Goal: Task Accomplishment & Management: Manage account settings

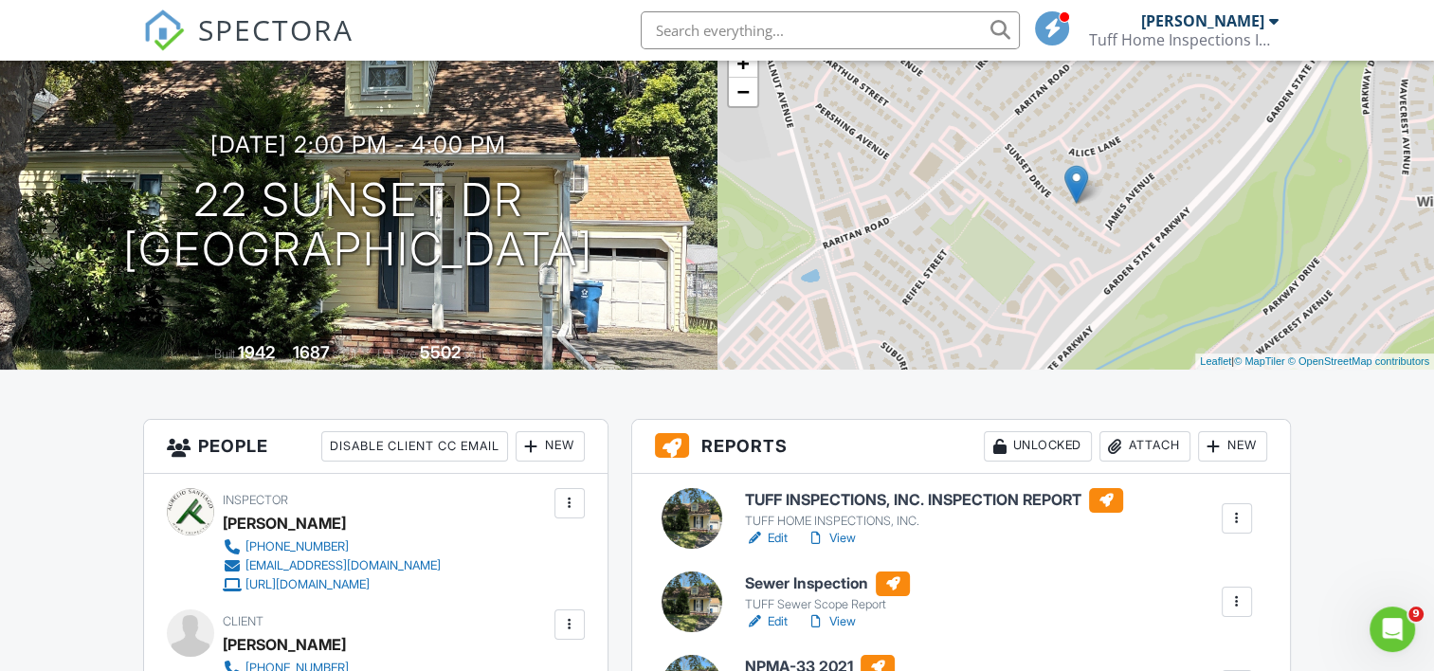
scroll to position [474, 0]
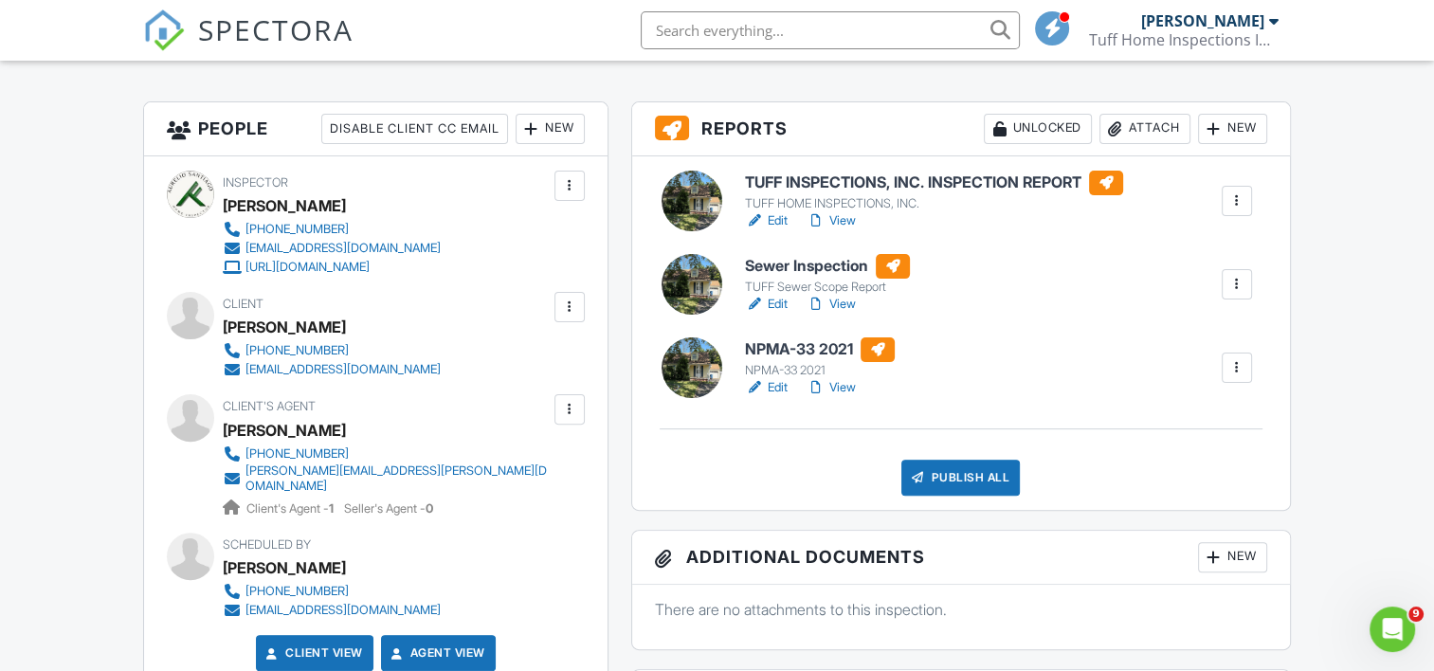
click at [803, 193] on h6 "TUFF INSPECTIONS, INC. INSPECTION REPORT" at bounding box center [934, 183] width 378 height 25
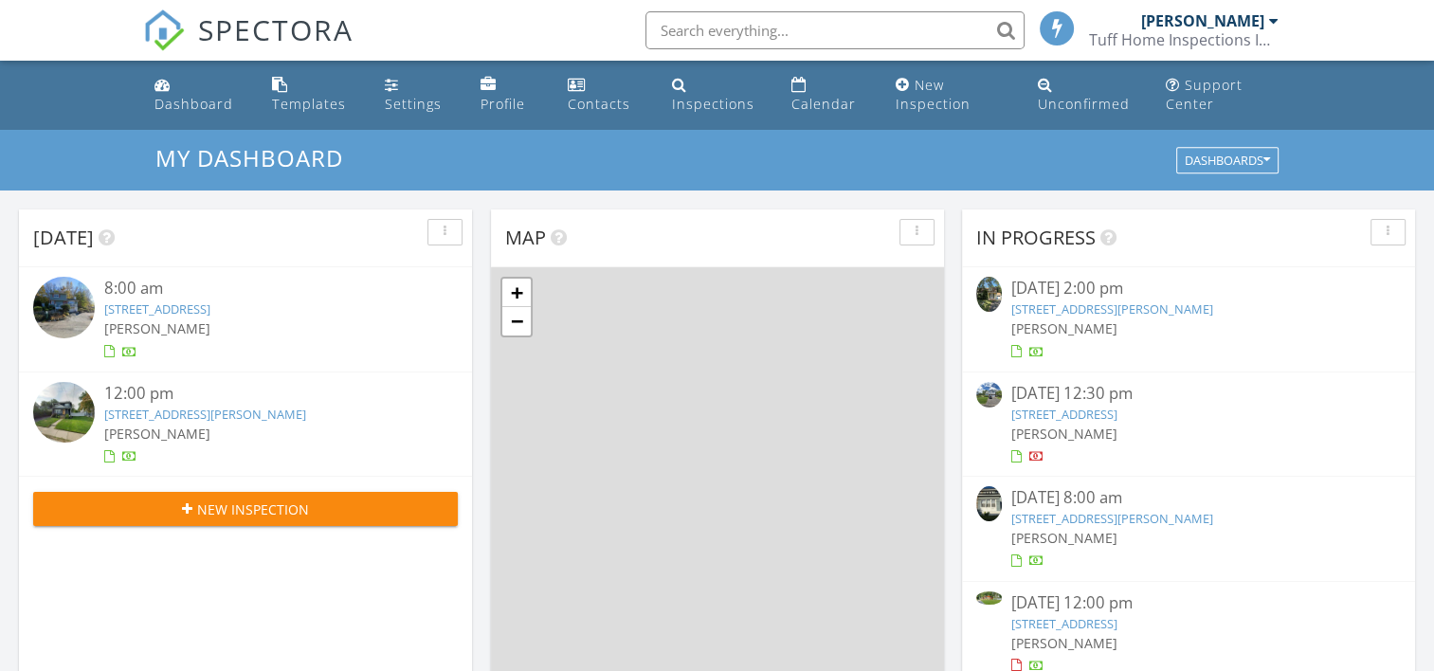
scroll to position [1754, 1463]
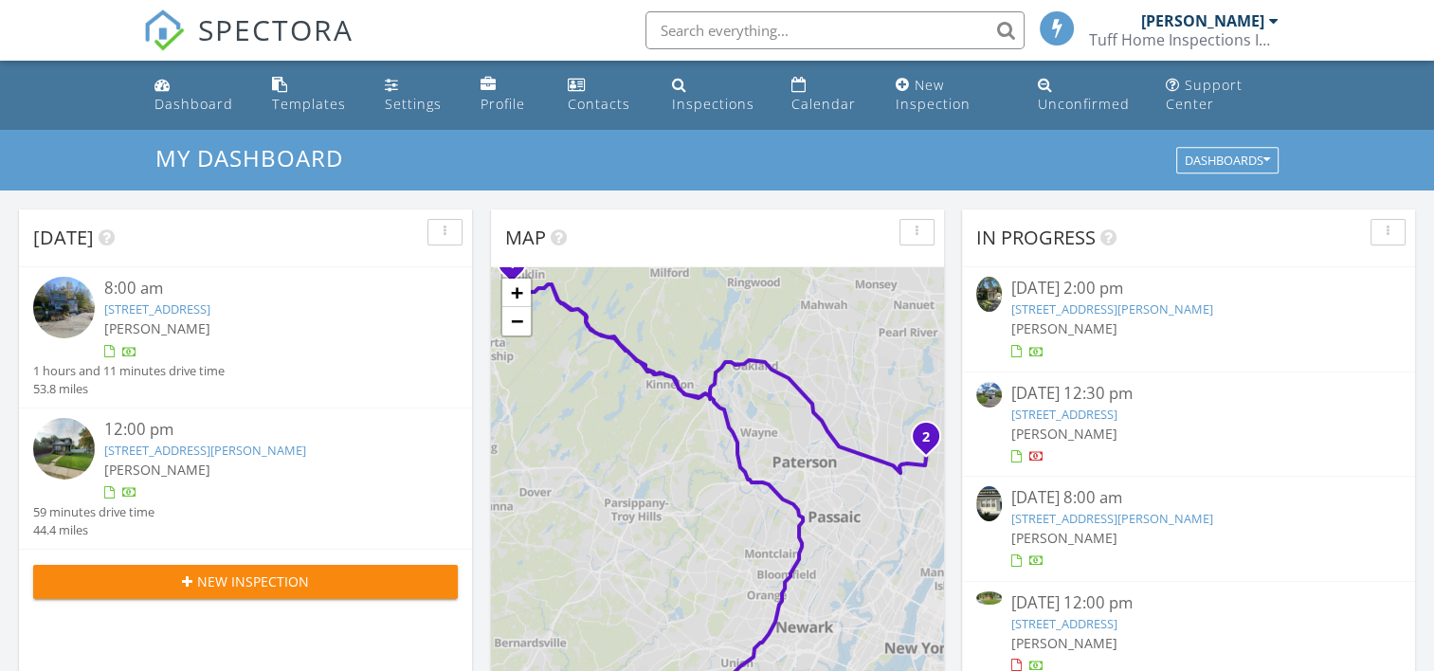
click at [1062, 312] on link "22 Sunset Dr, Clark, NJ 07066" at bounding box center [1112, 308] width 202 height 17
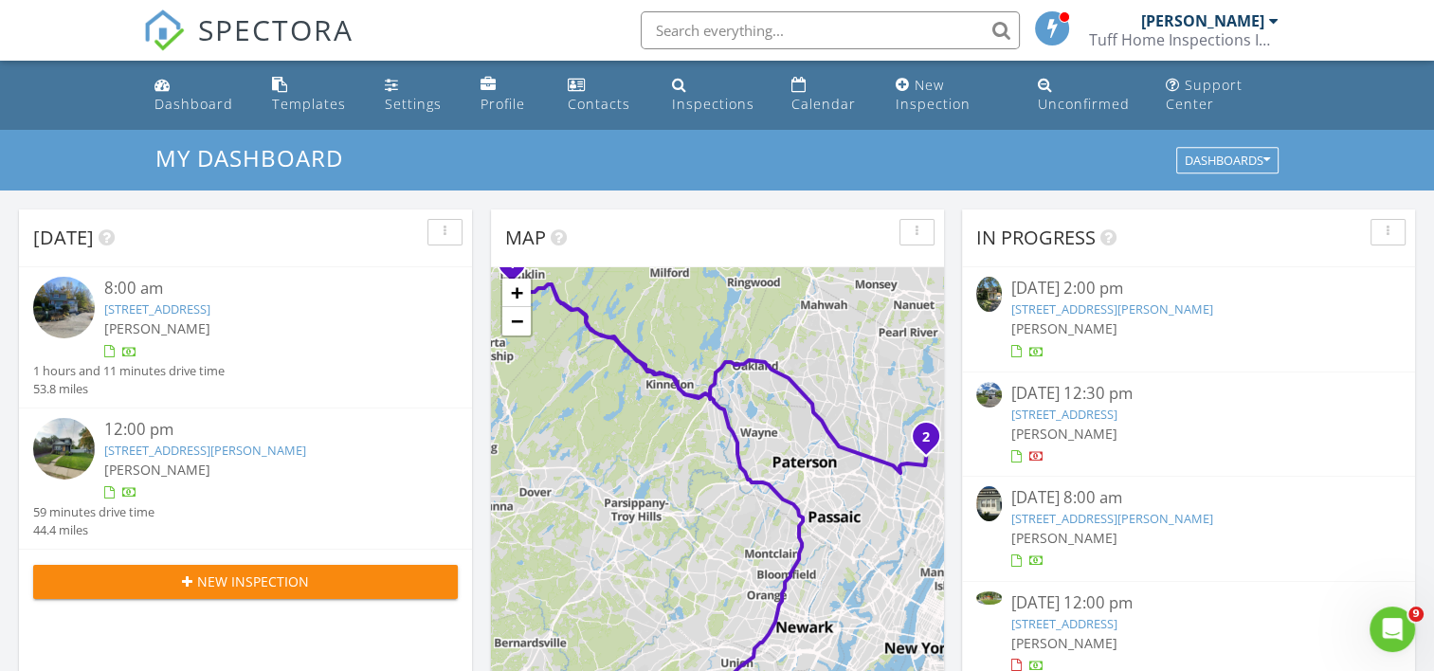
scroll to position [0, 0]
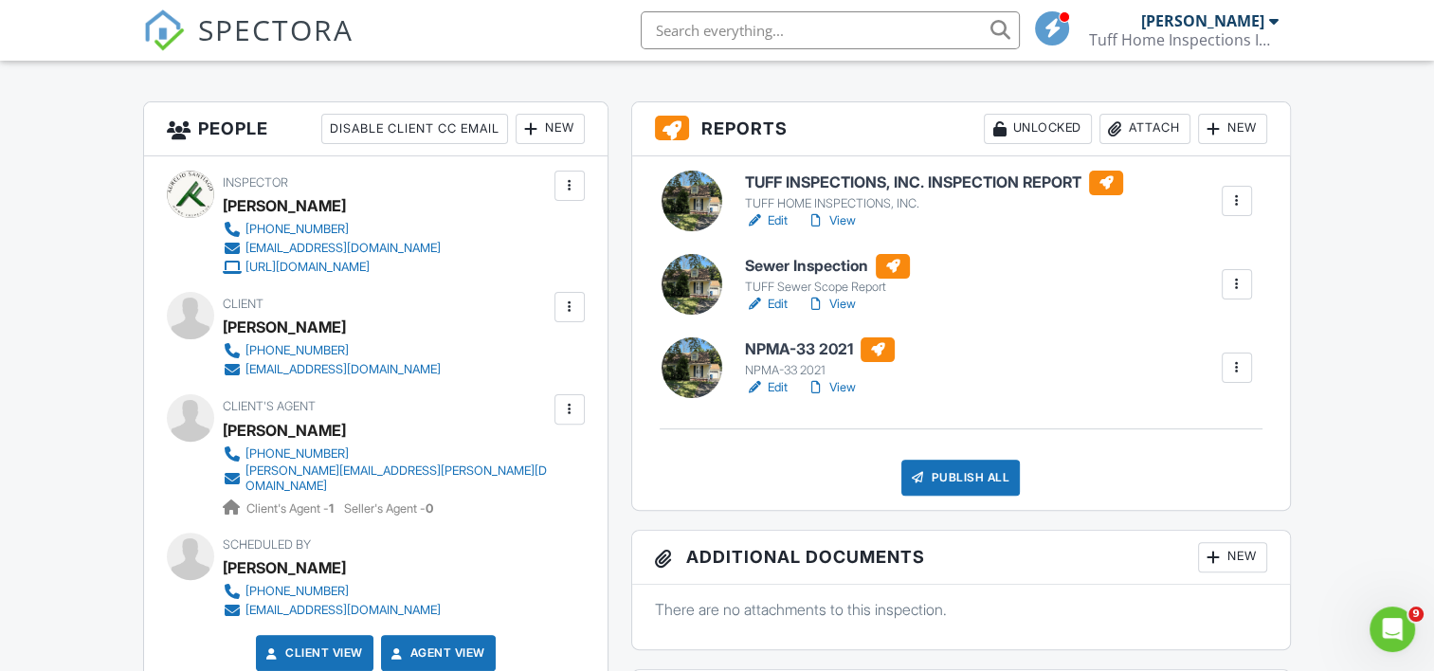
click at [785, 281] on div "TUFF Sewer Scope Report" at bounding box center [827, 287] width 165 height 15
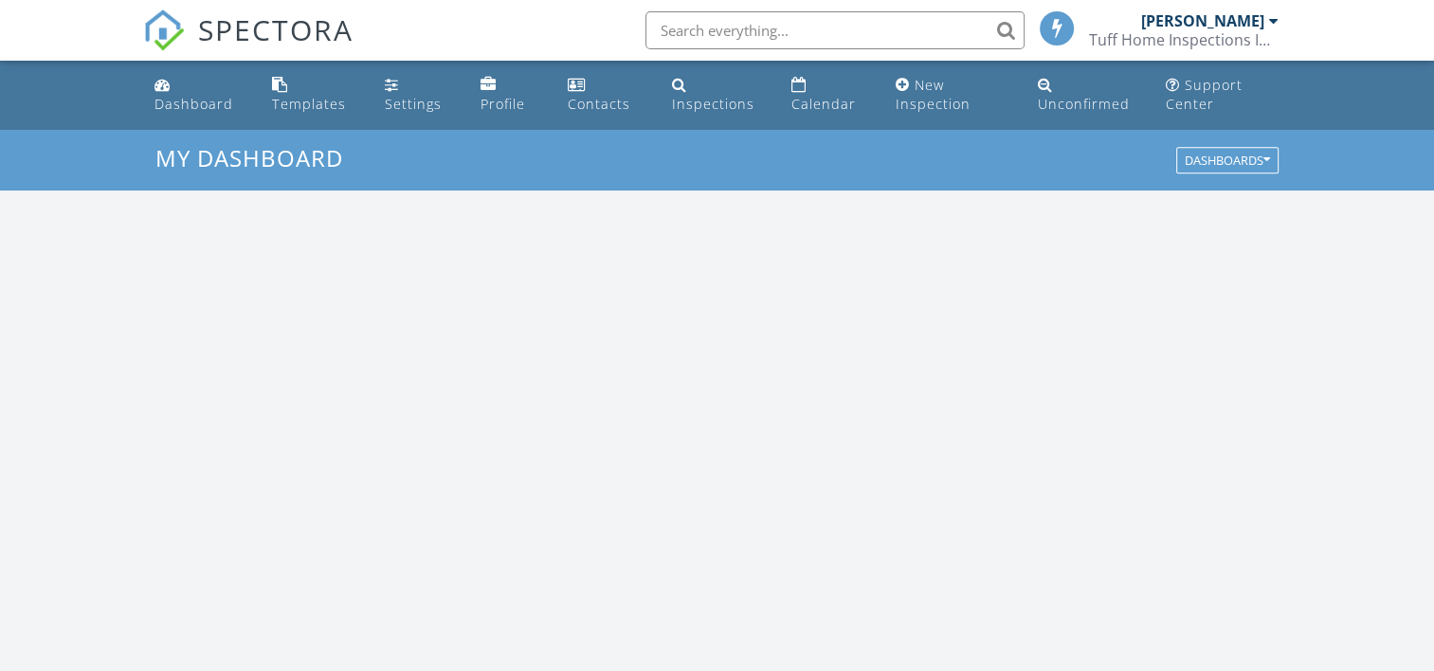
scroll to position [1754, 1463]
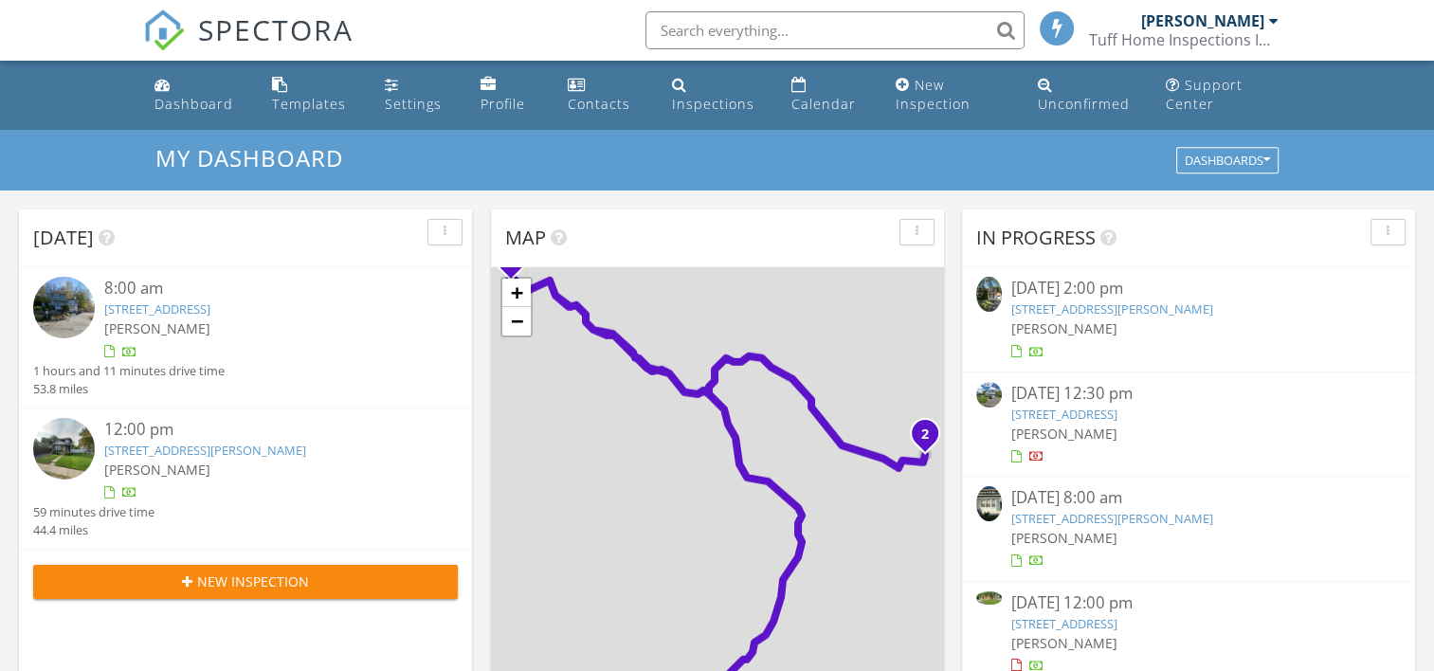
click at [1052, 326] on span "[PERSON_NAME]" at bounding box center [1064, 328] width 106 height 18
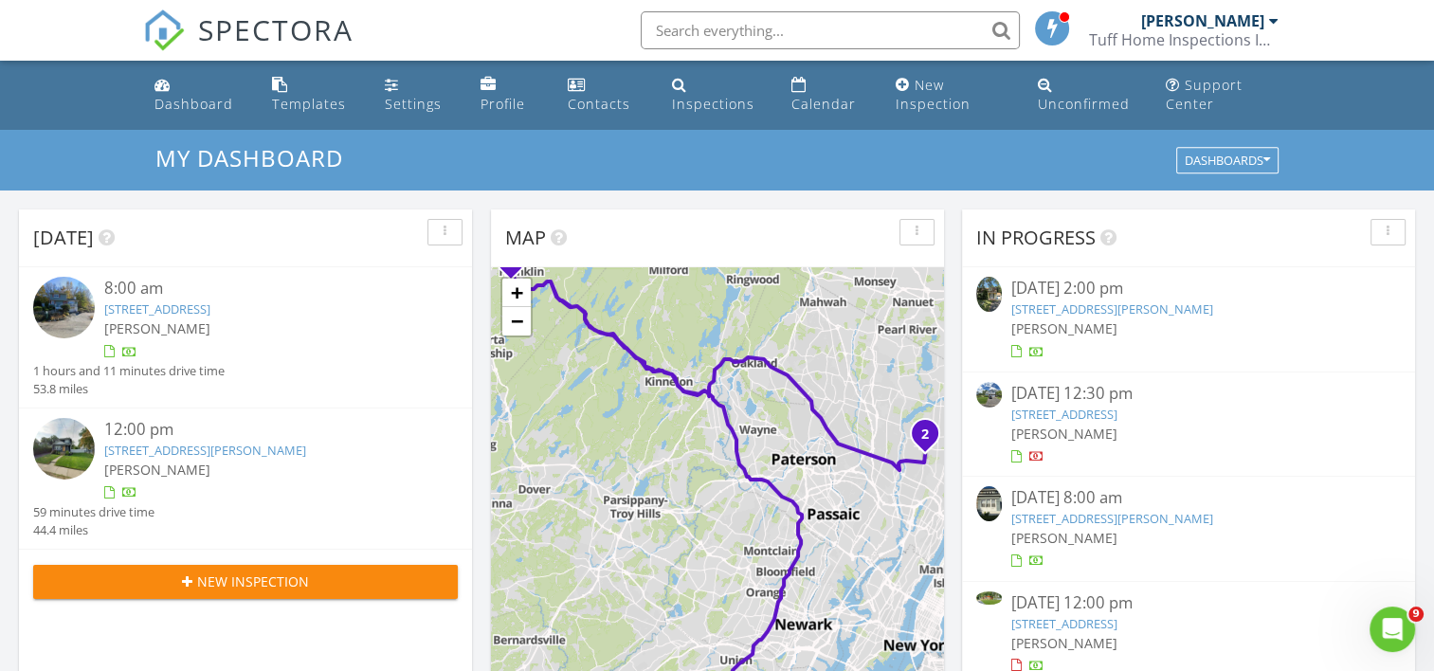
scroll to position [0, 0]
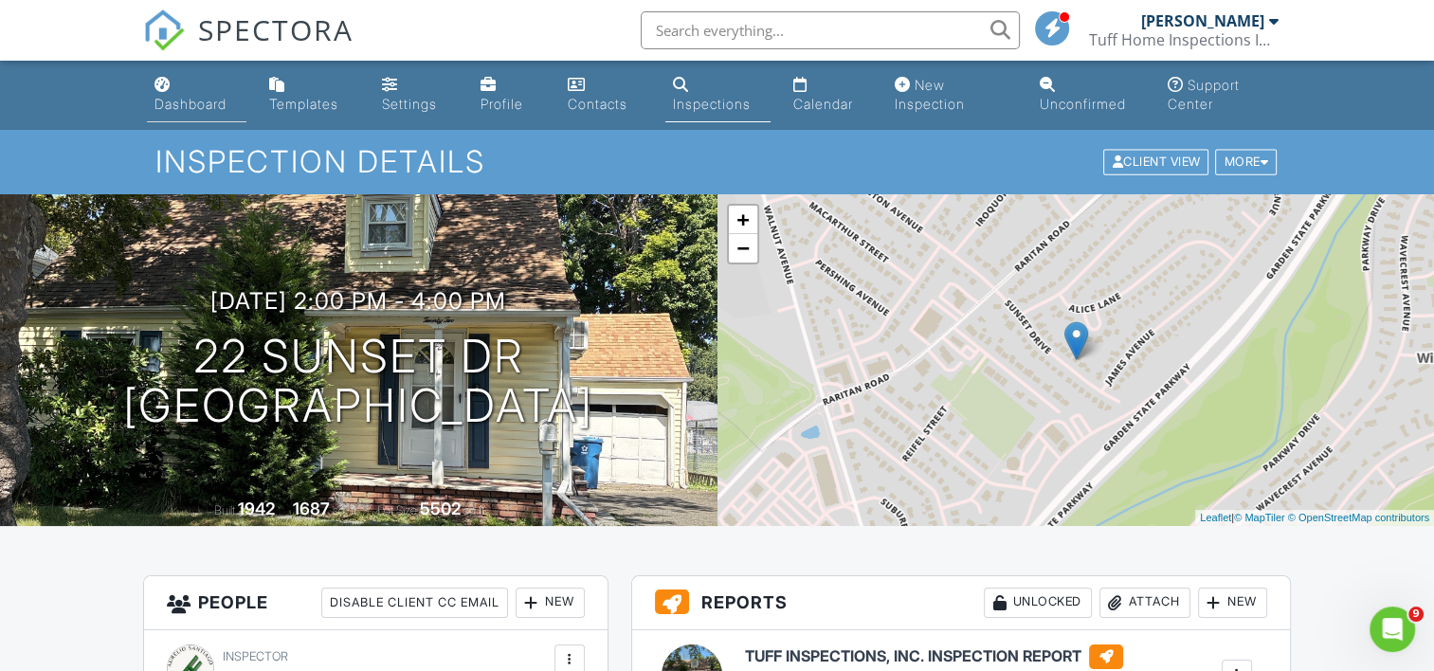
click at [182, 106] on div "Dashboard" at bounding box center [190, 104] width 72 height 16
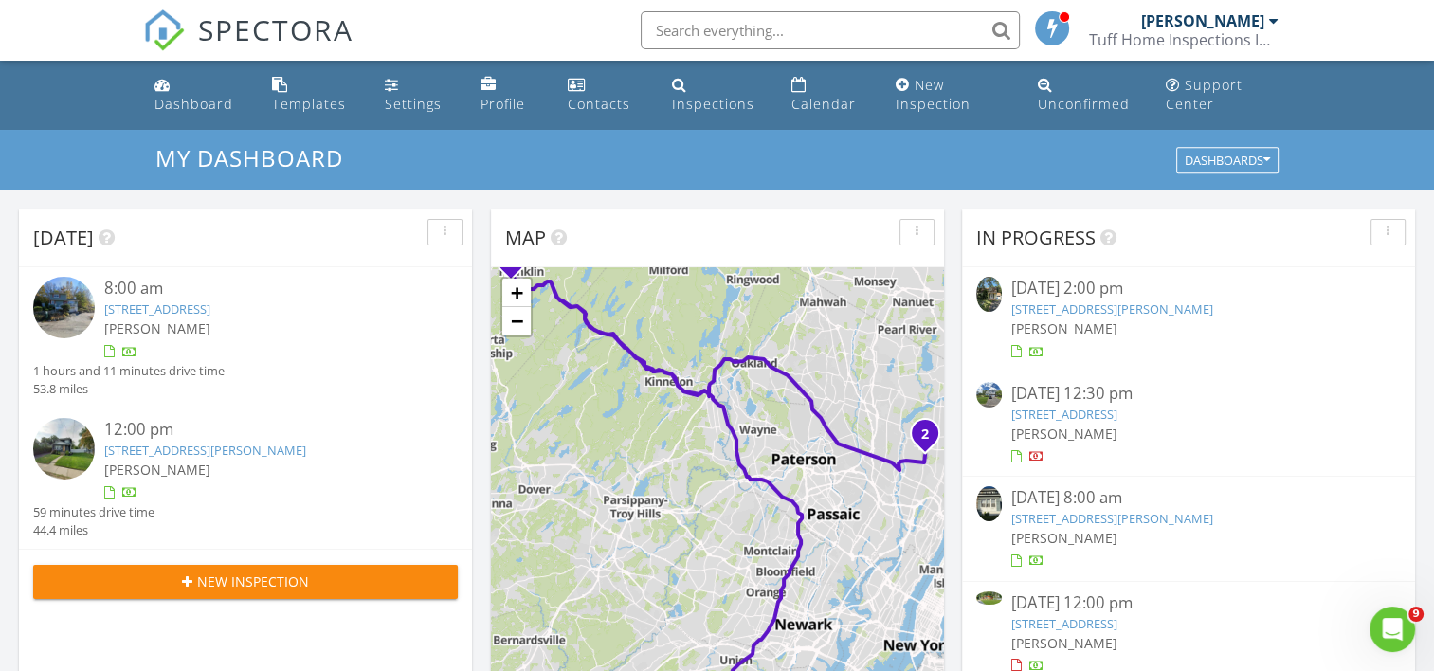
click at [1082, 331] on span "[PERSON_NAME]" at bounding box center [1064, 328] width 106 height 18
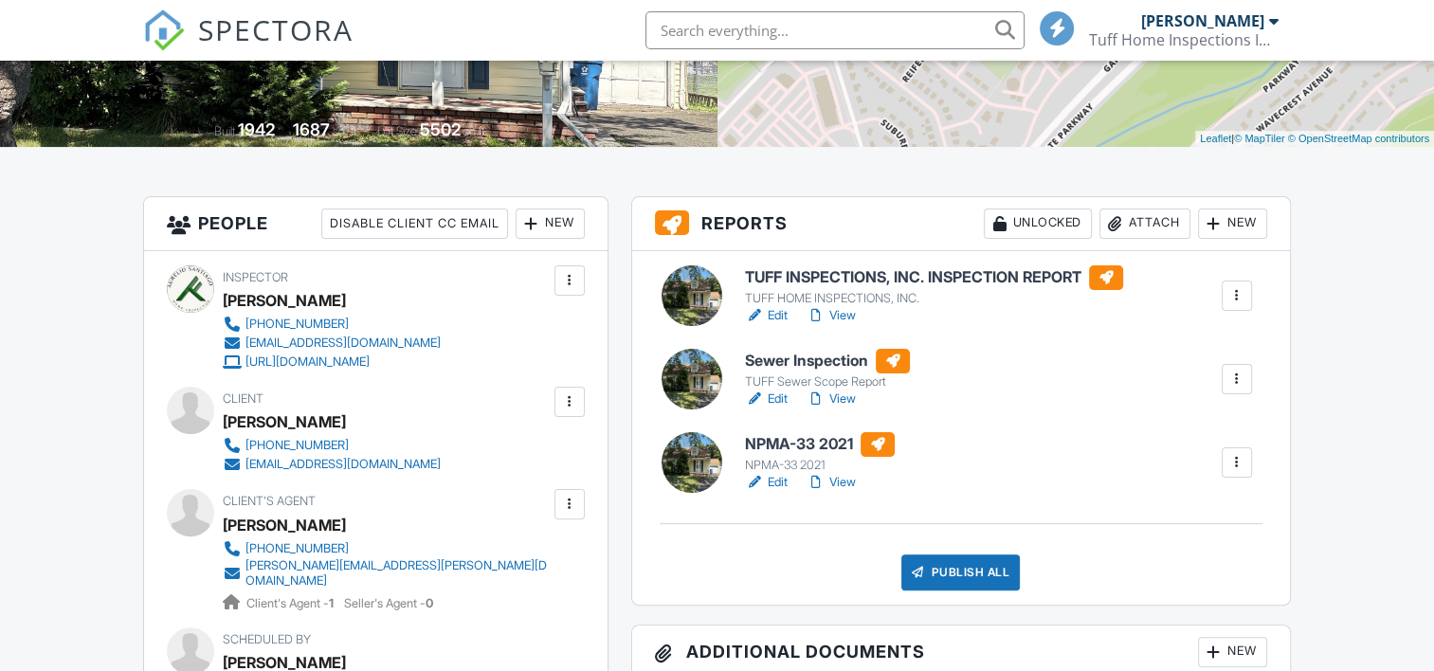
scroll to position [379, 0]
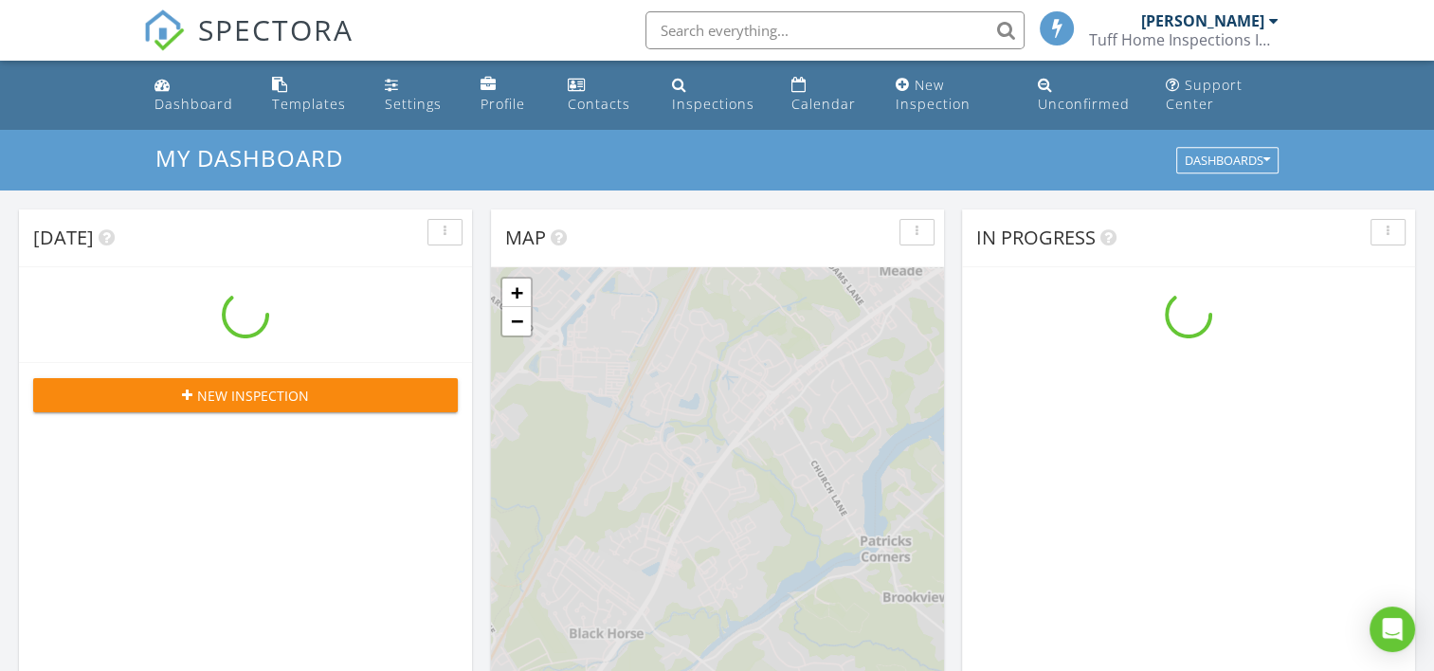
scroll to position [1754, 1463]
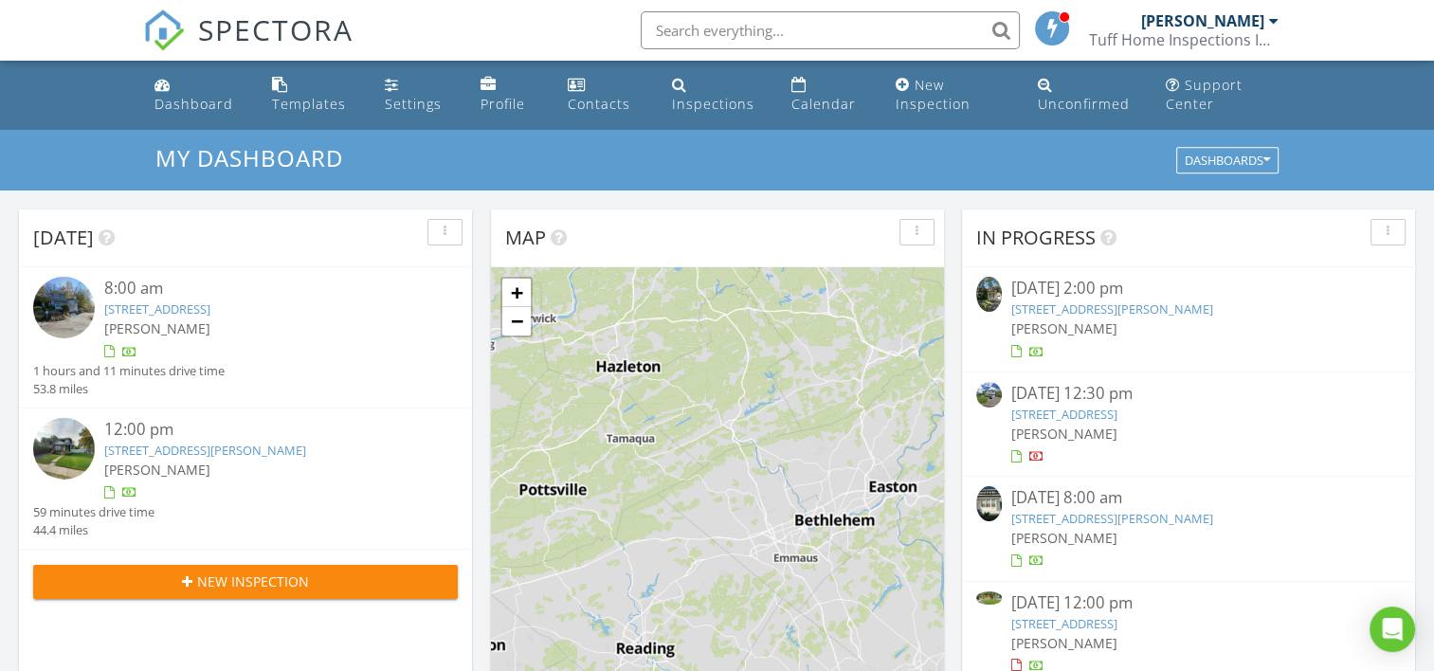
drag, startPoint x: 1126, startPoint y: 303, endPoint x: 1104, endPoint y: 311, distance: 23.1
click at [1126, 303] on link "22 Sunset Dr, Clark, NJ 07066" at bounding box center [1112, 308] width 202 height 17
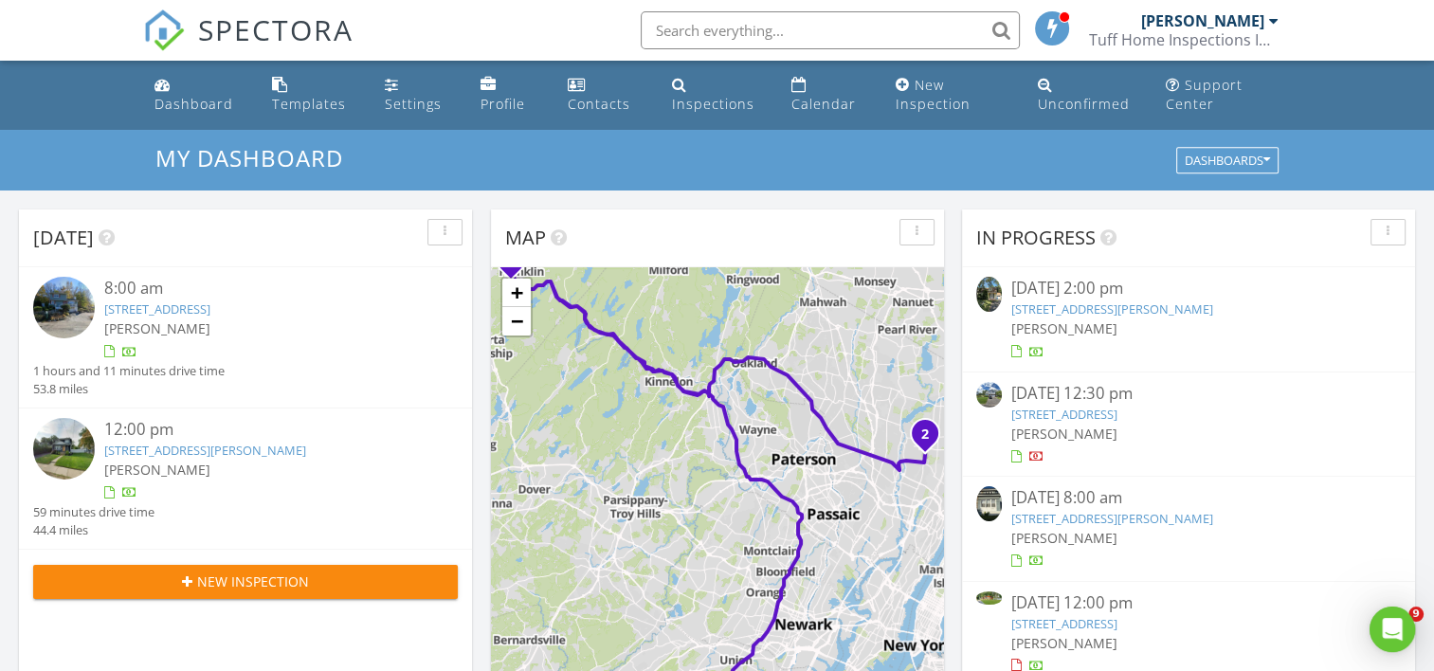
scroll to position [0, 0]
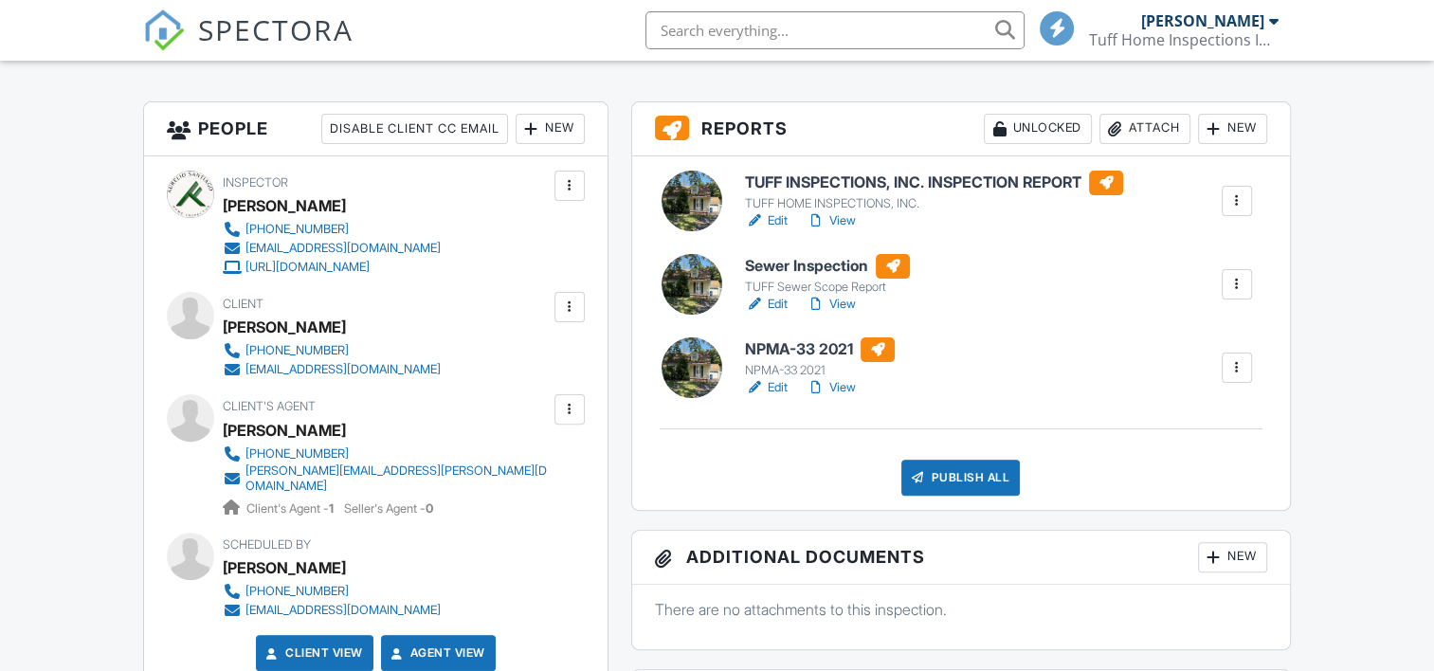
click at [793, 192] on h6 "TUFF INSPECTIONS, INC. INSPECTION REPORT" at bounding box center [934, 183] width 378 height 25
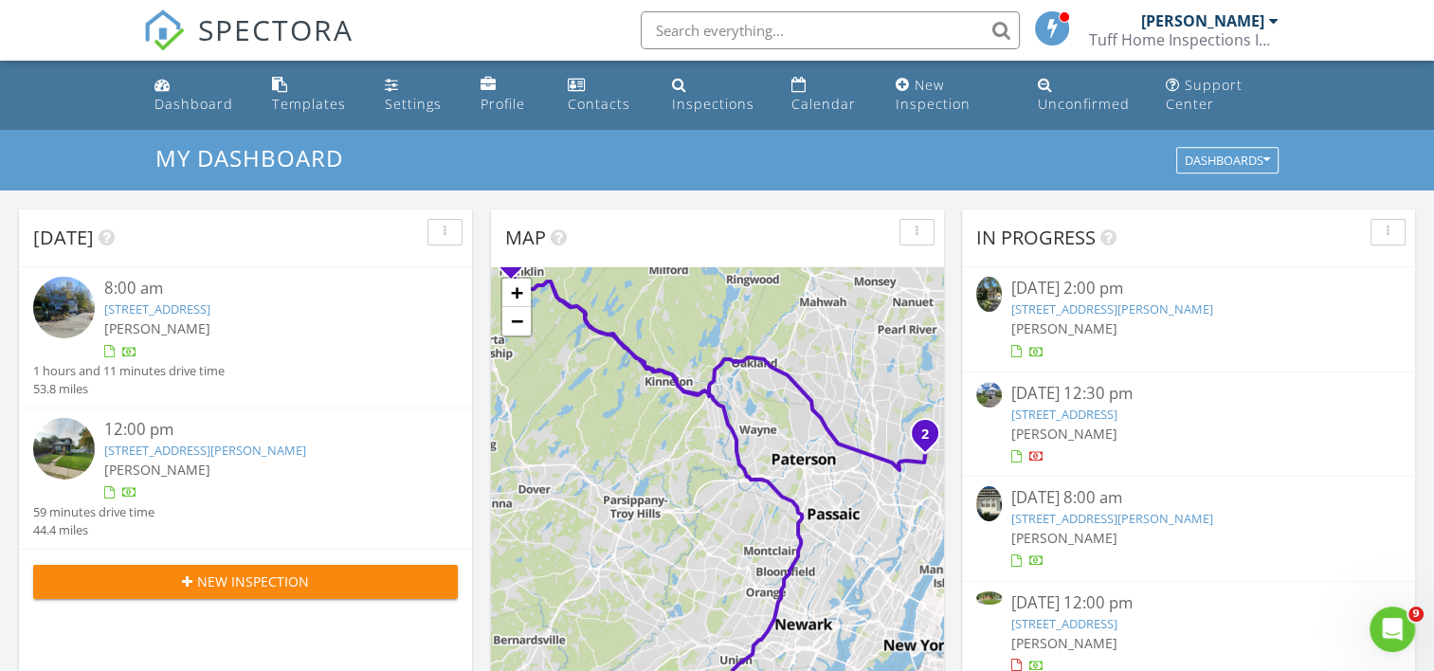
click at [1045, 325] on span "[PERSON_NAME]" at bounding box center [1064, 328] width 106 height 18
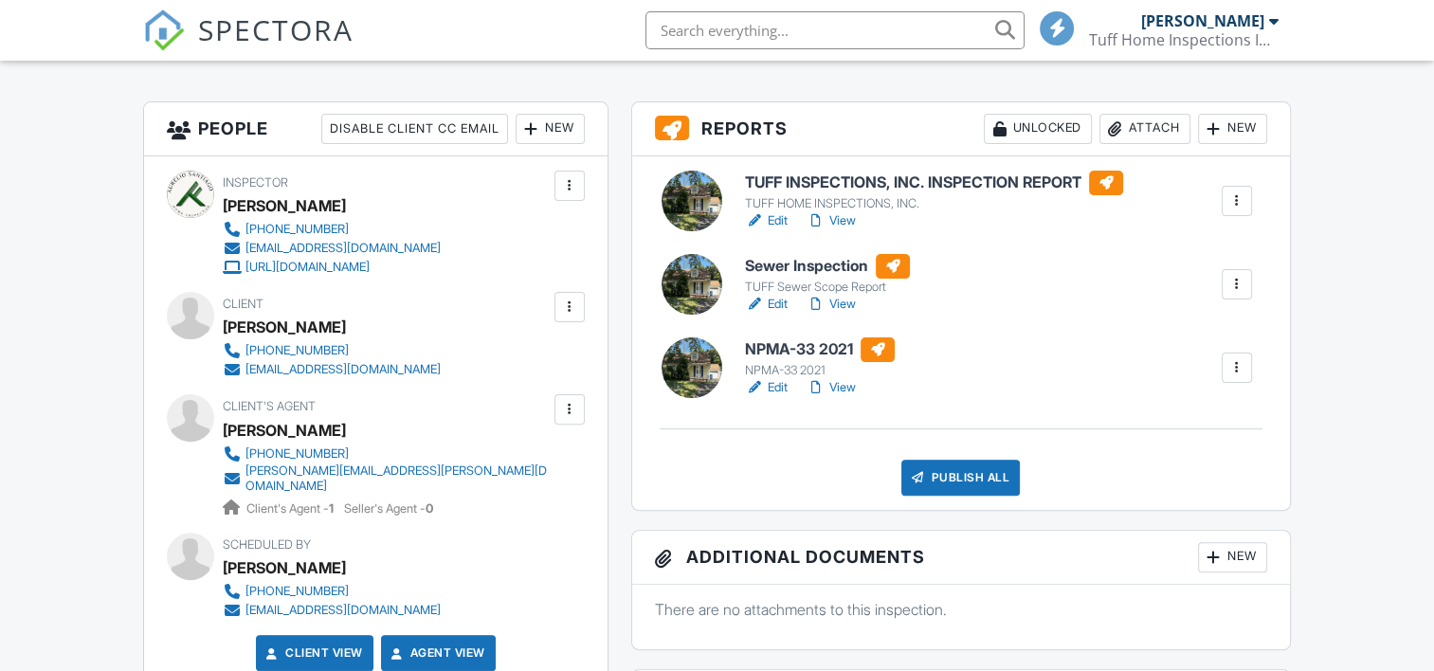
click at [787, 342] on h6 "NPMA-33 2021" at bounding box center [820, 349] width 150 height 25
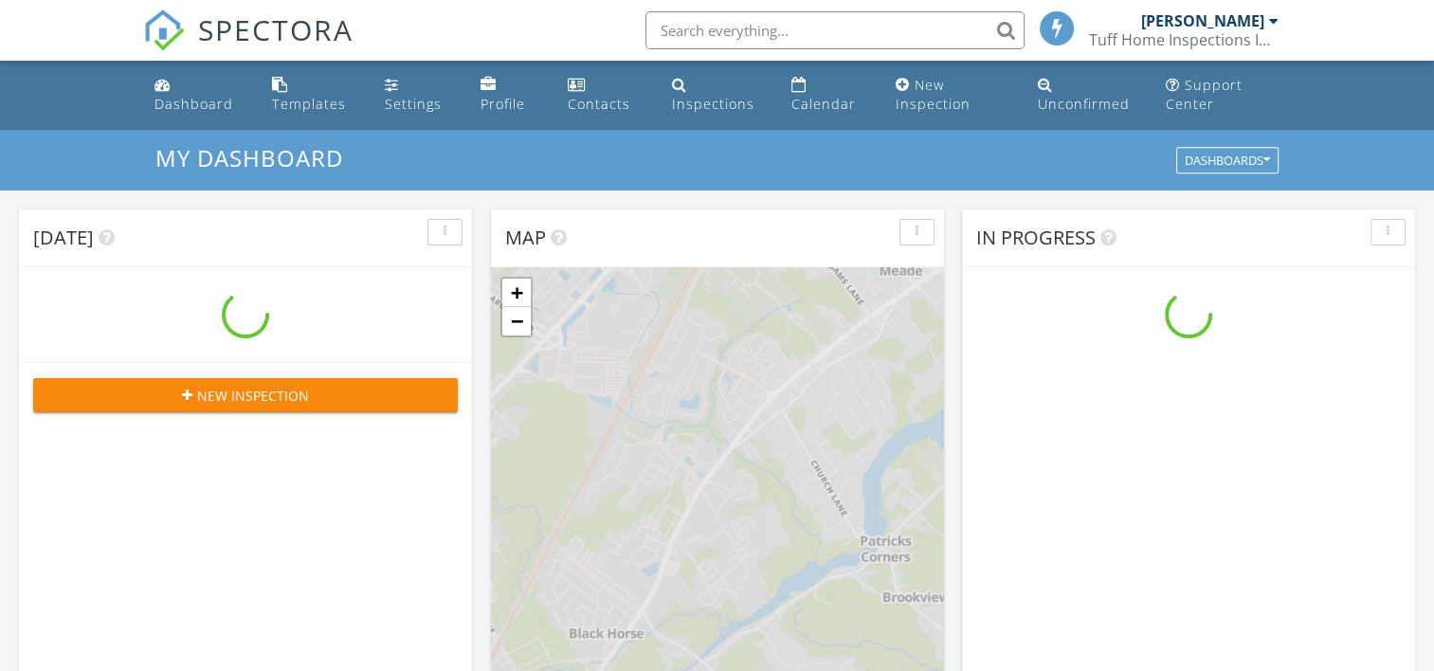
scroll to position [1754, 1463]
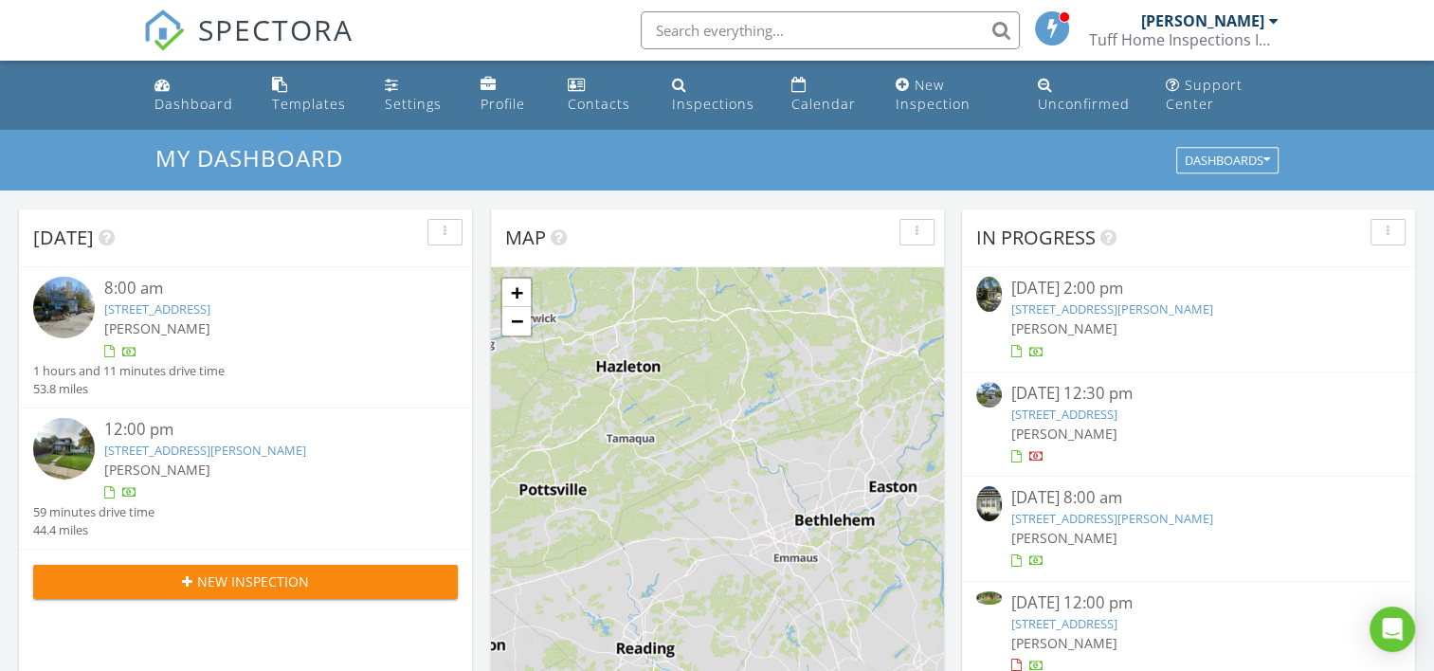
click at [1085, 317] on link "22 Sunset Dr, Clark, NJ 07066" at bounding box center [1112, 308] width 202 height 17
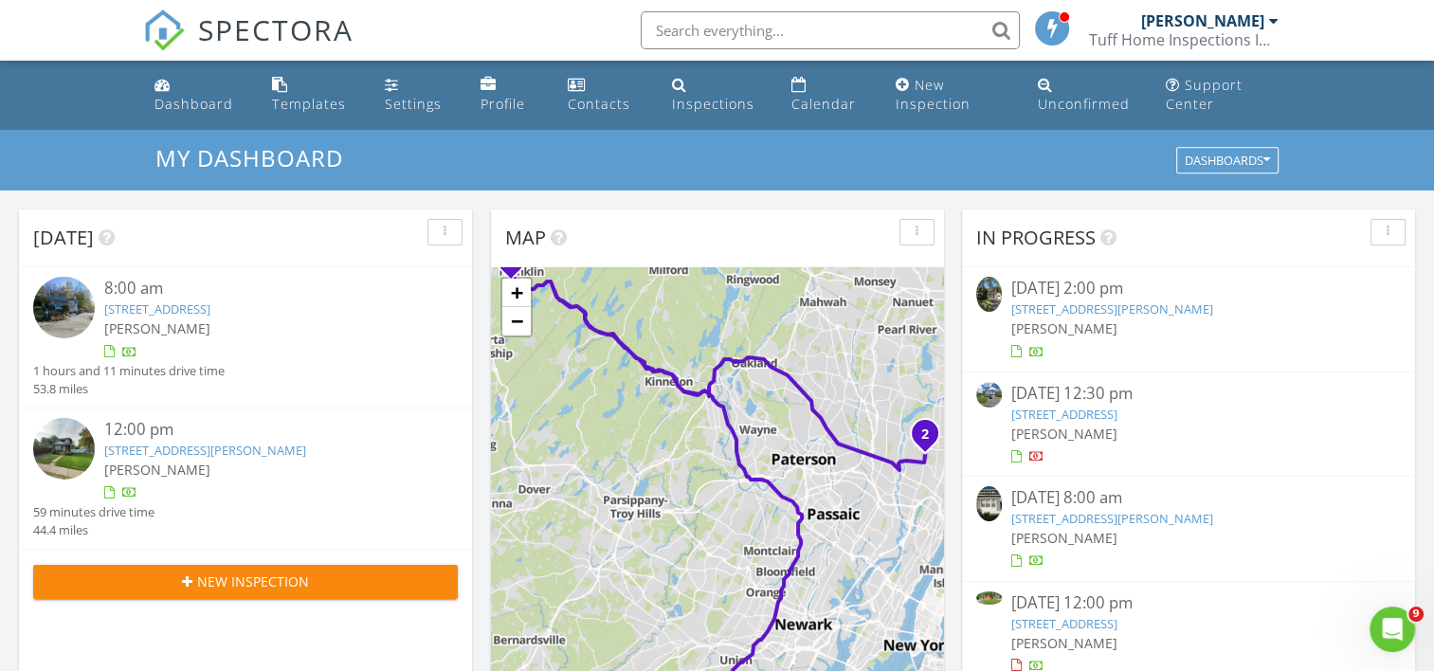
scroll to position [0, 0]
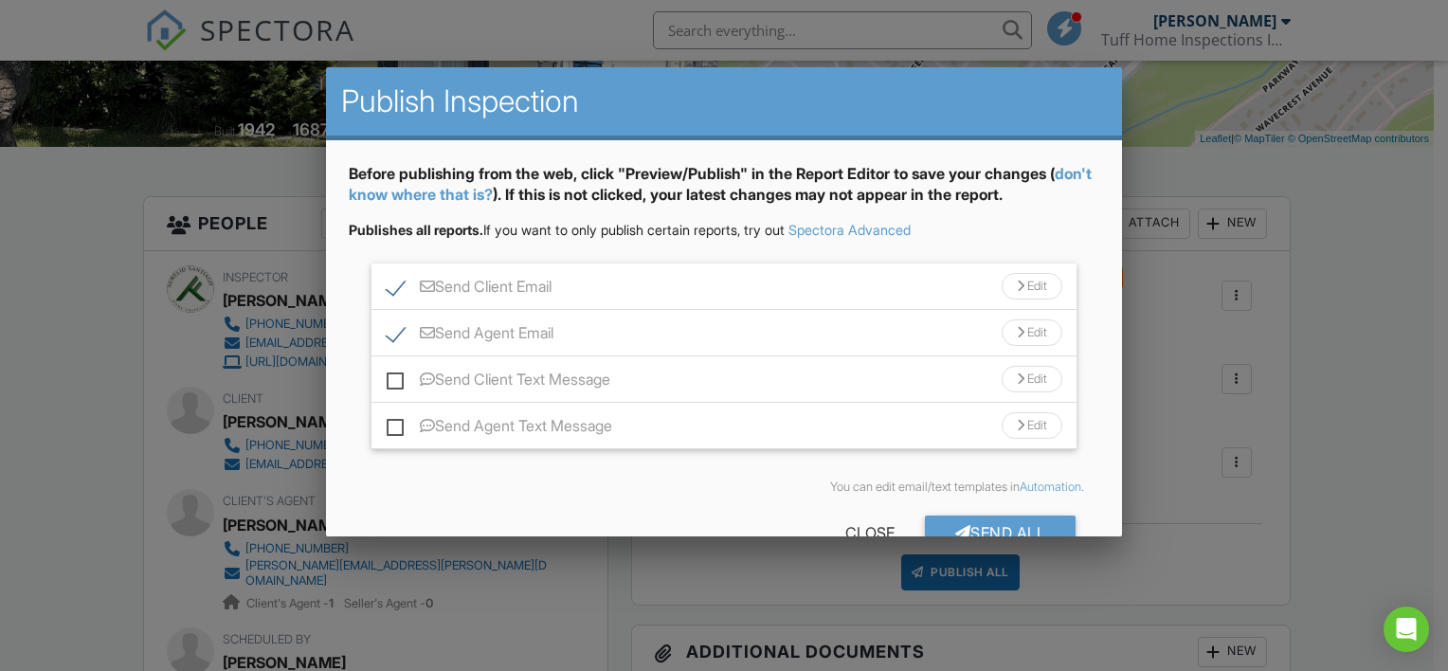
click at [401, 375] on label "Send Client Text Message" at bounding box center [499, 383] width 224 height 24
click at [399, 375] on input "Send Client Text Message" at bounding box center [393, 370] width 12 height 12
checkbox input "true"
click at [391, 425] on label "Send Agent Text Message" at bounding box center [500, 429] width 226 height 24
click at [391, 423] on input "Send Agent Text Message" at bounding box center [393, 416] width 12 height 12
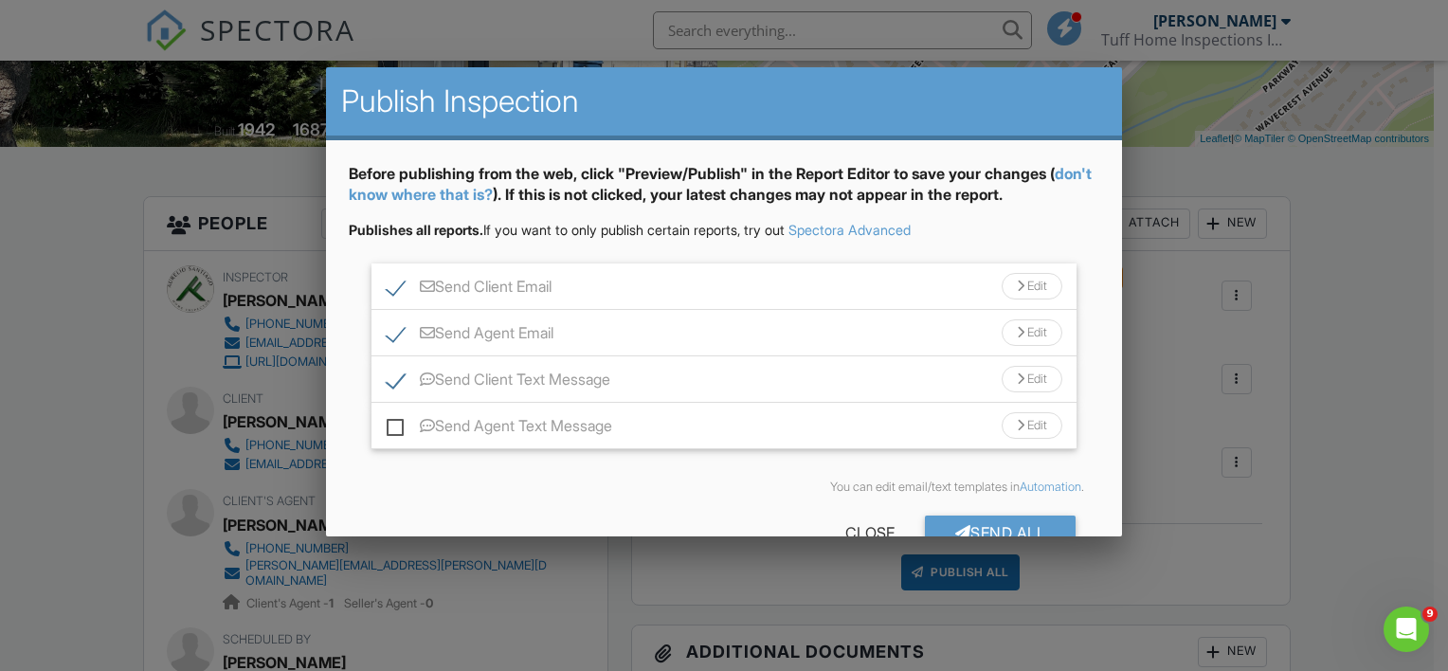
checkbox input "true"
click at [948, 517] on div "Send All" at bounding box center [1001, 533] width 152 height 34
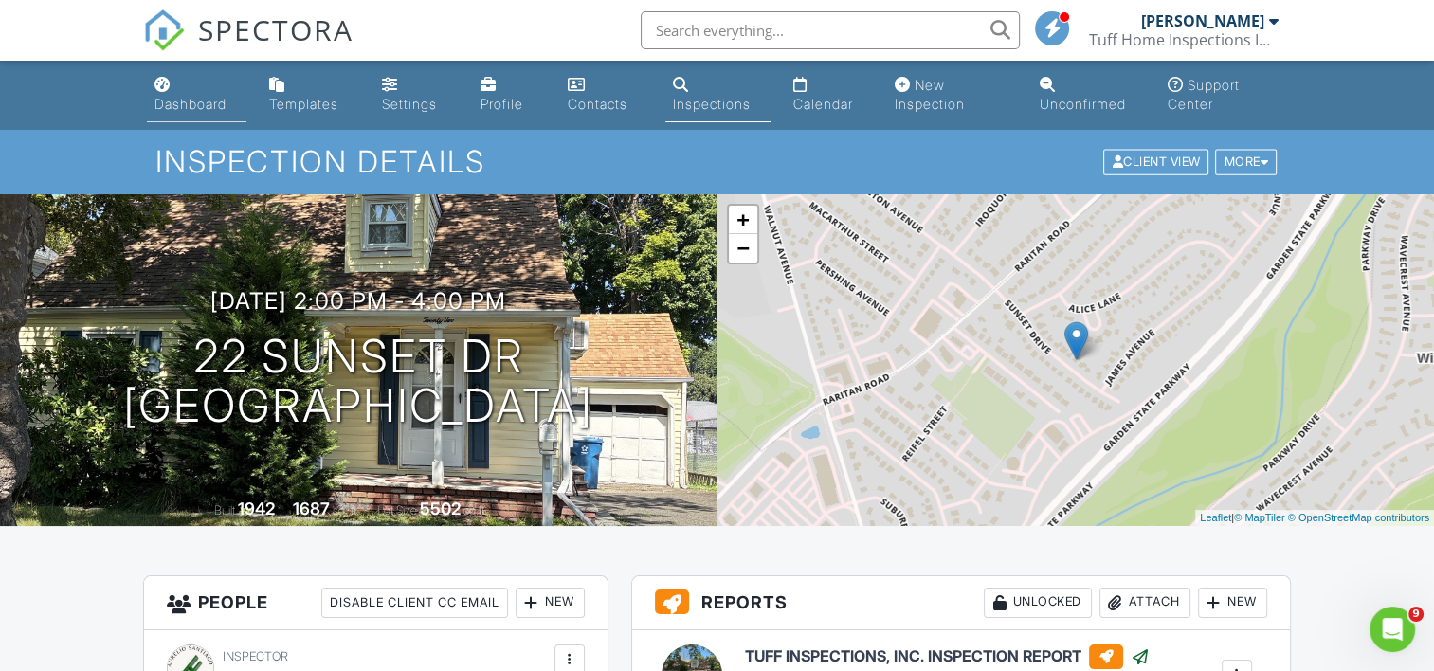
click at [201, 95] on link "Dashboard" at bounding box center [197, 95] width 100 height 54
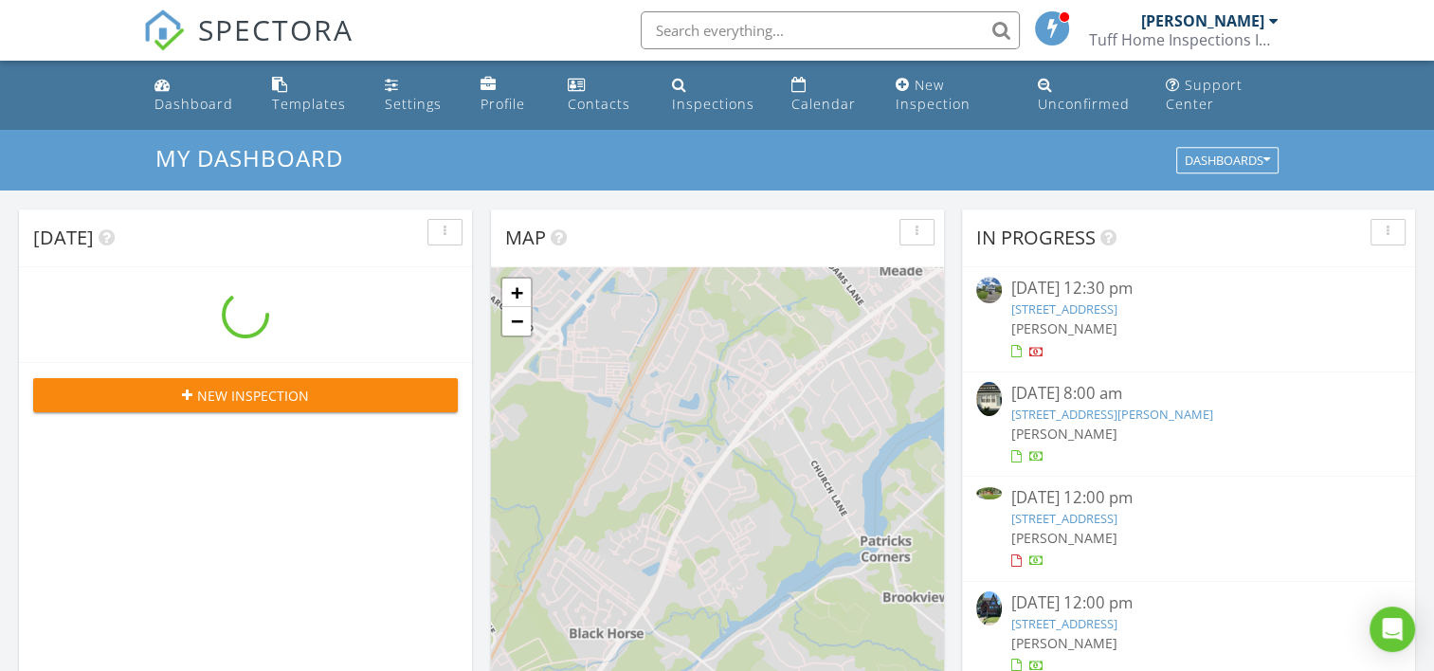
scroll to position [1754, 1463]
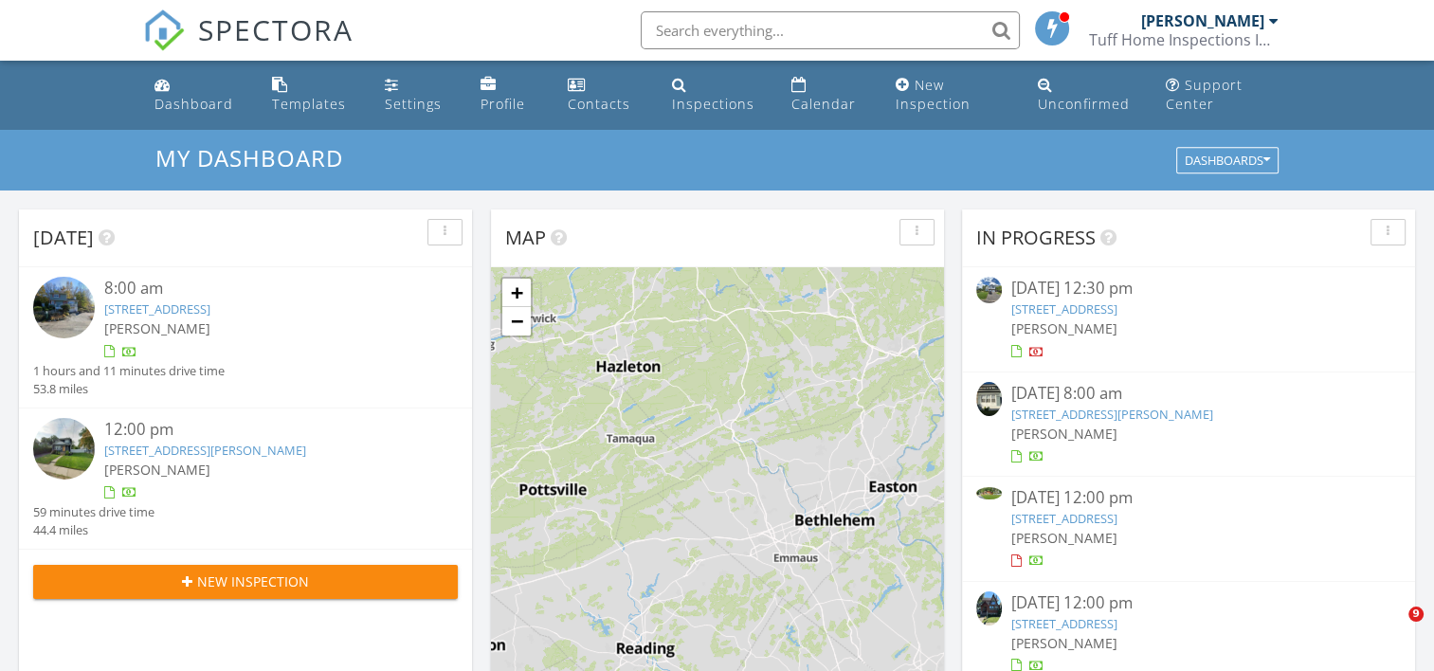
click at [1093, 311] on link "55 Castle Pointe Blvd, Piscataway, NJ 08854" at bounding box center [1064, 308] width 106 height 17
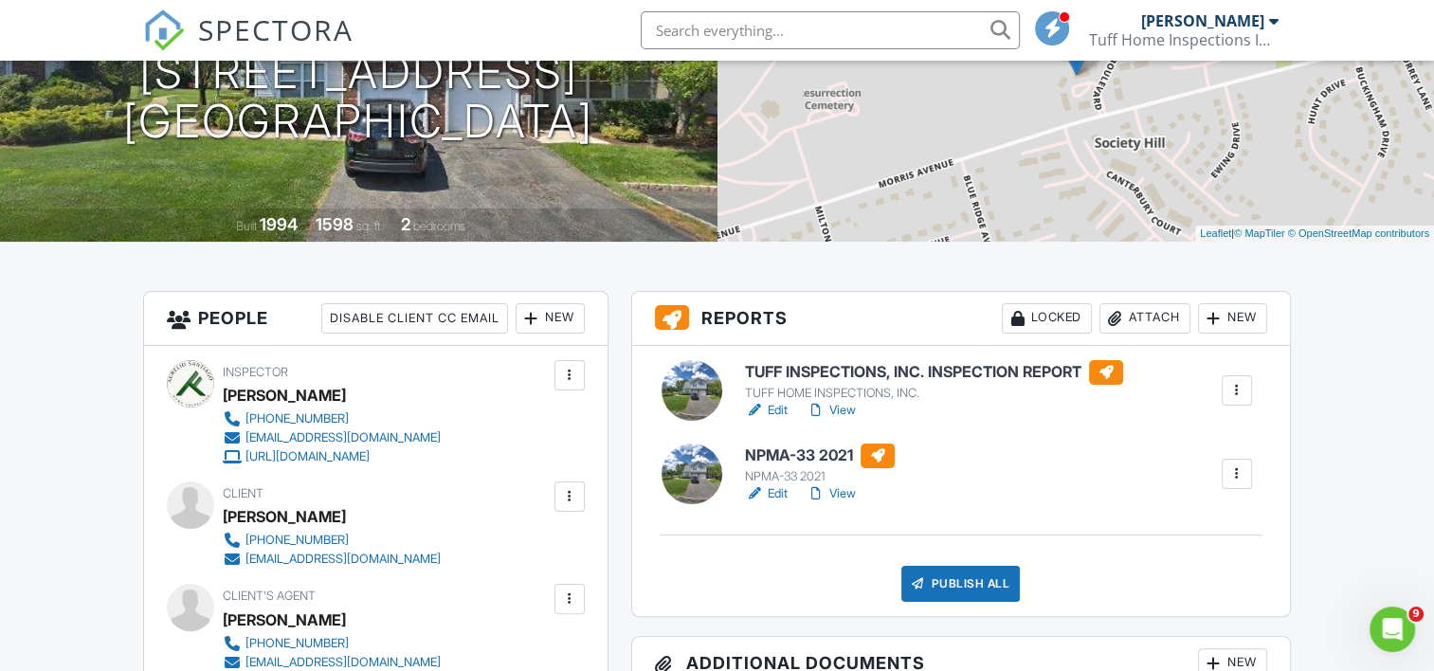
click at [800, 386] on div "TUFF HOME INSPECTIONS, INC." at bounding box center [934, 393] width 378 height 15
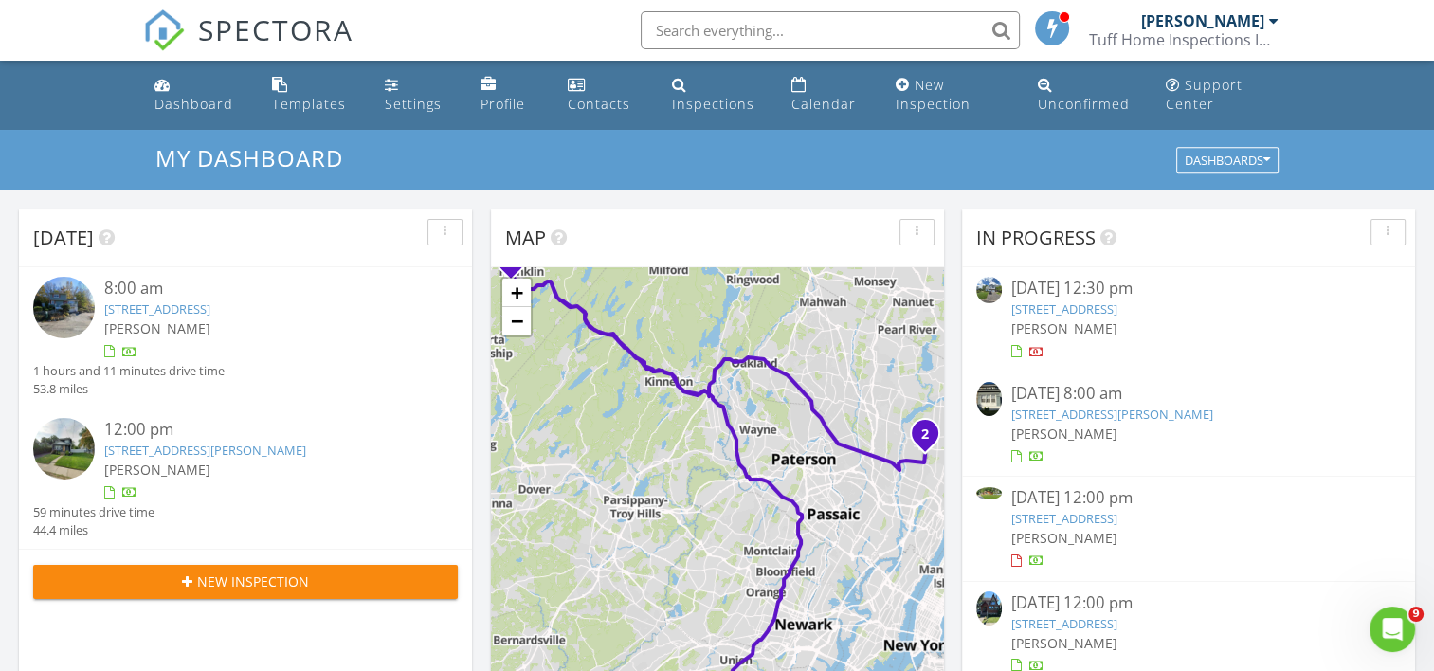
click at [766, 21] on input "text" at bounding box center [830, 30] width 379 height 38
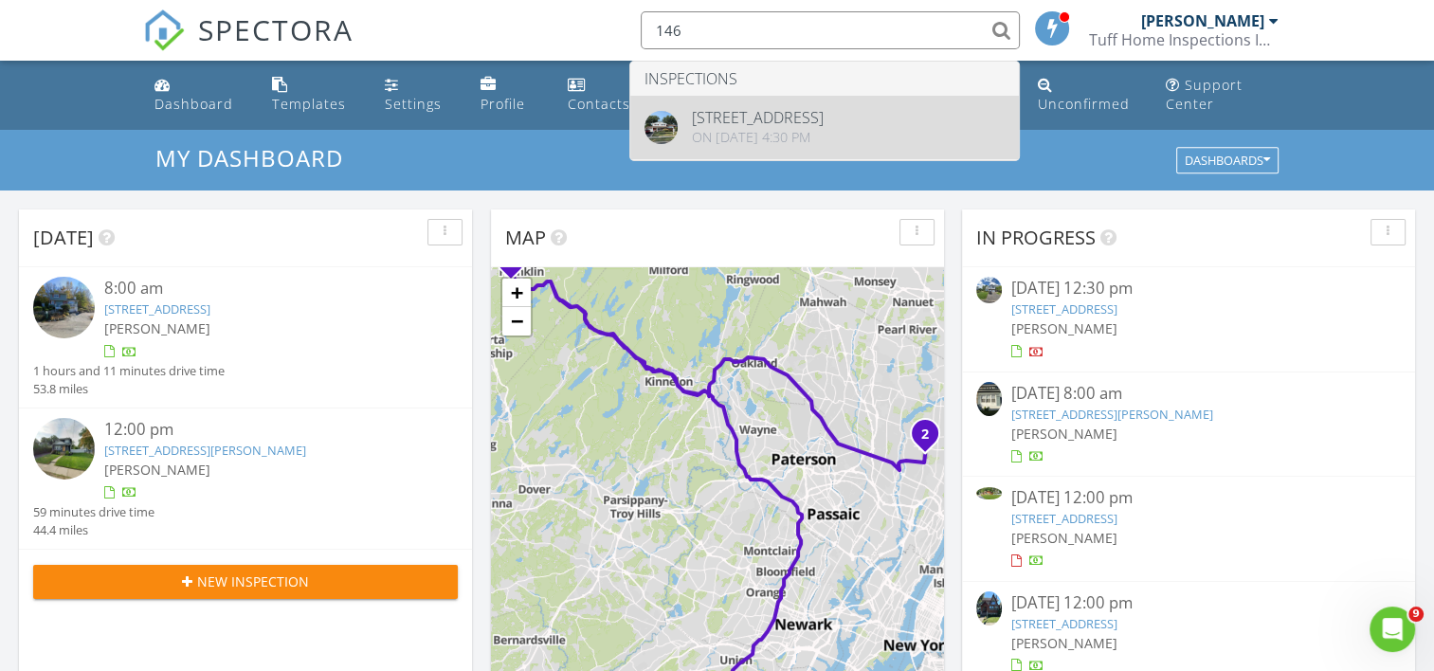
type input "146"
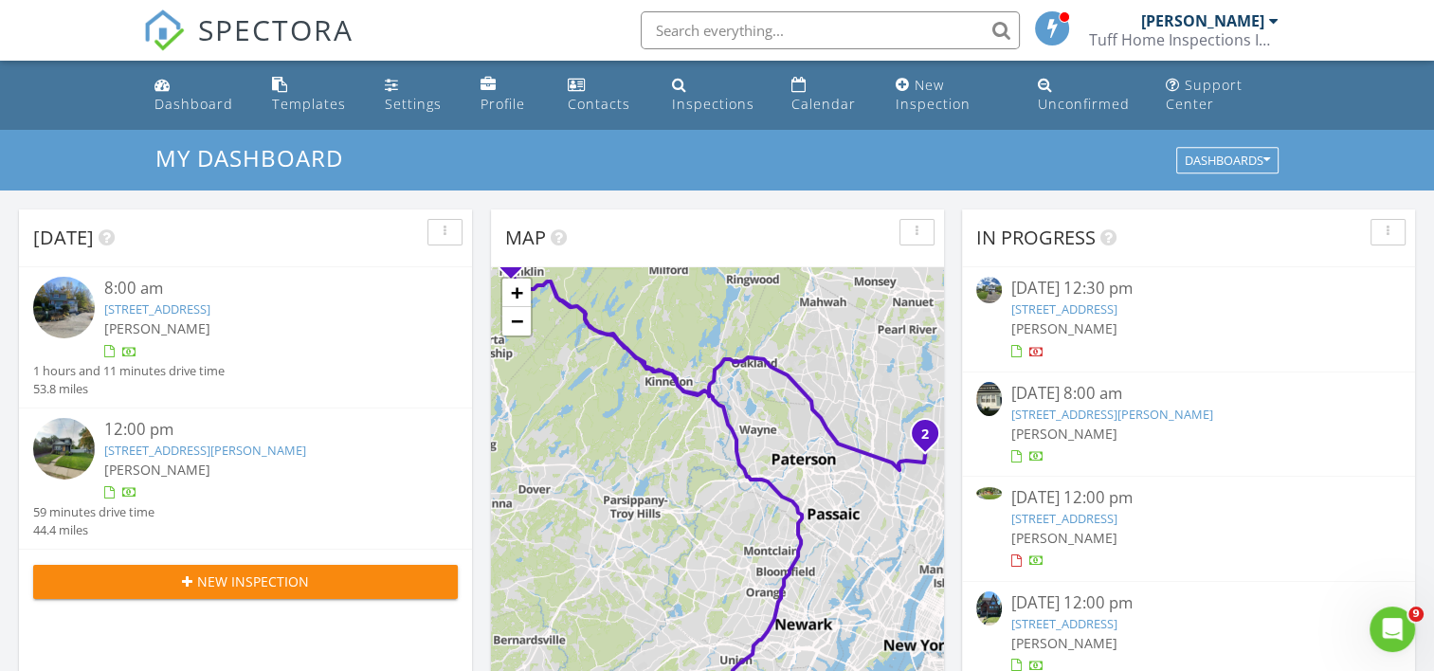
click at [1079, 317] on link "[STREET_ADDRESS]" at bounding box center [1064, 308] width 106 height 17
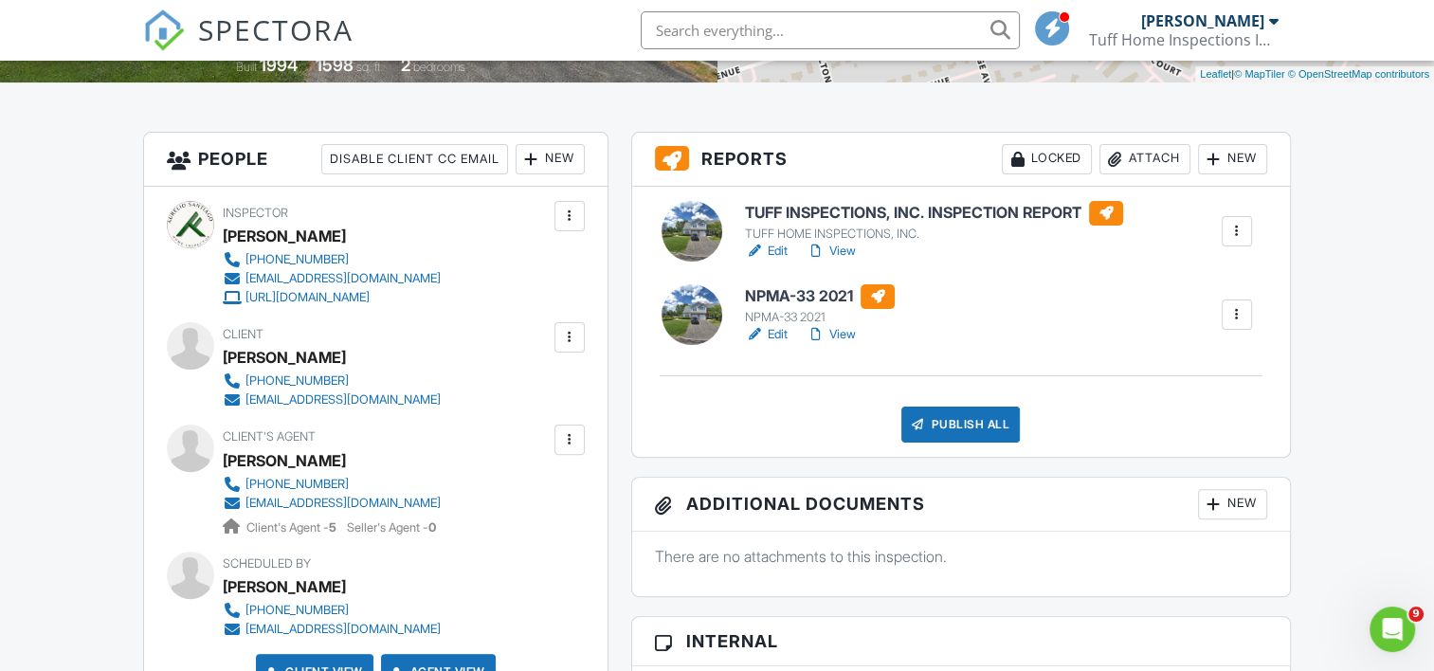
scroll to position [474, 0]
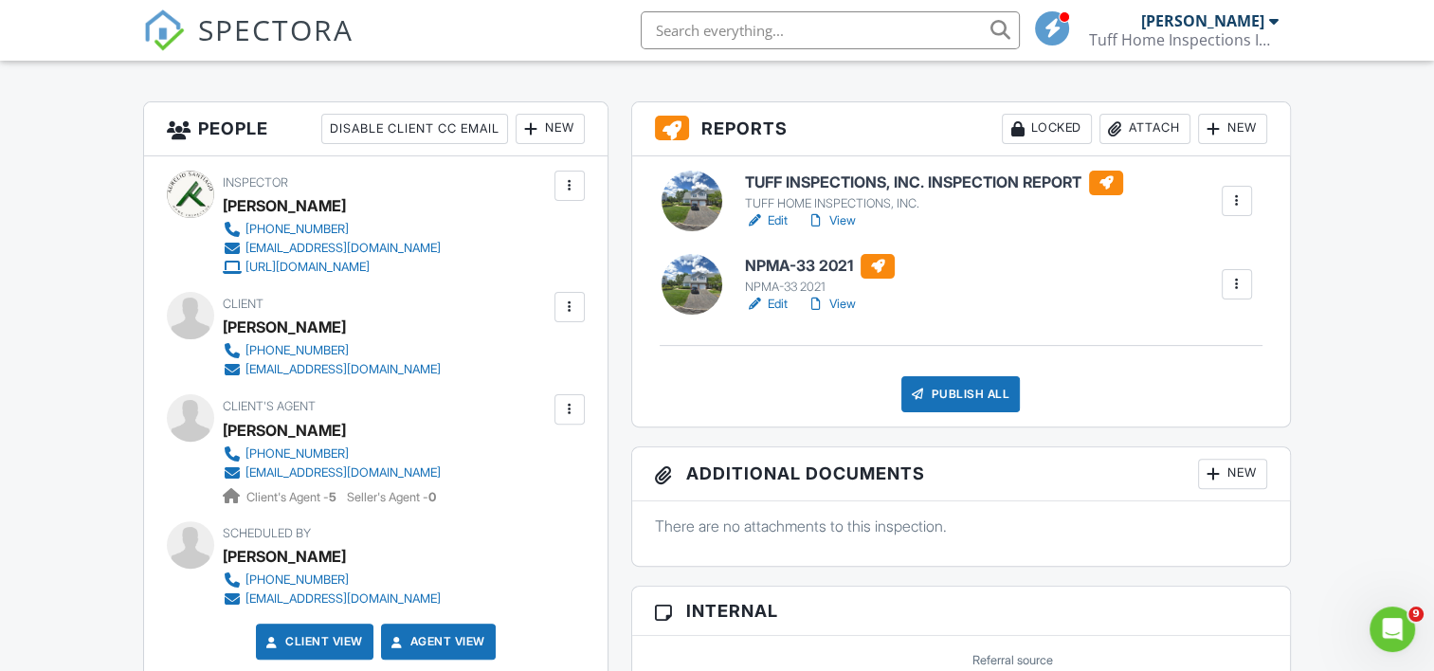
click at [800, 201] on div "TUFF HOME INSPECTIONS, INC." at bounding box center [934, 203] width 378 height 15
